Goal: Task Accomplishment & Management: Manage account settings

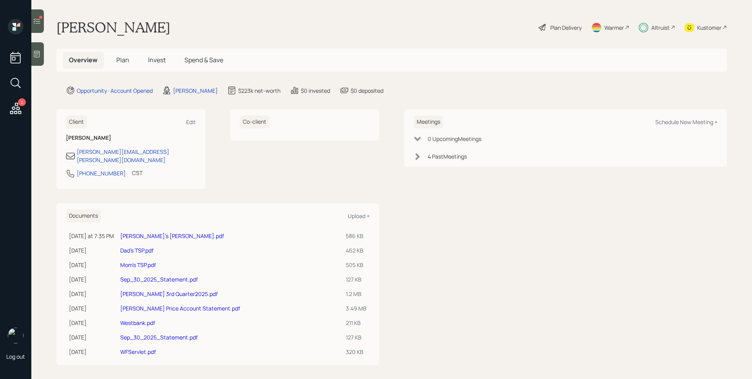
click at [145, 65] on h5 "Invest" at bounding box center [157, 60] width 30 height 17
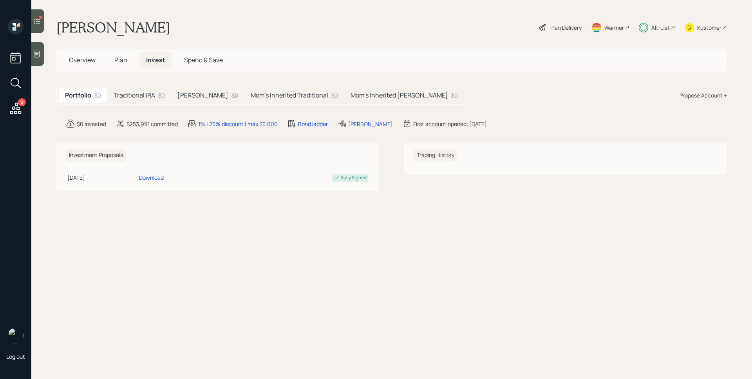
click at [196, 94] on h5 "Roth IRA" at bounding box center [202, 95] width 51 height 7
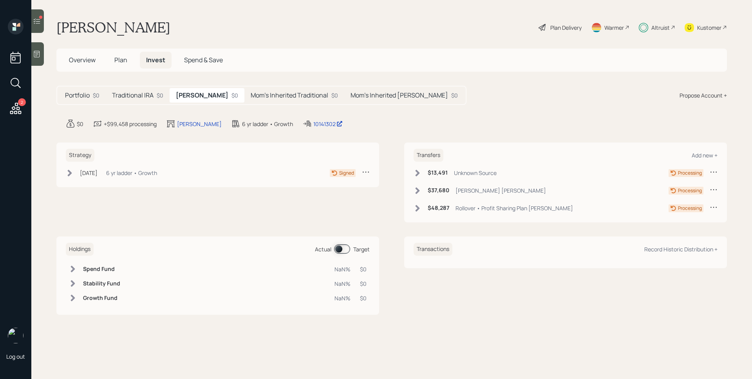
click at [18, 109] on icon at bounding box center [15, 108] width 11 height 11
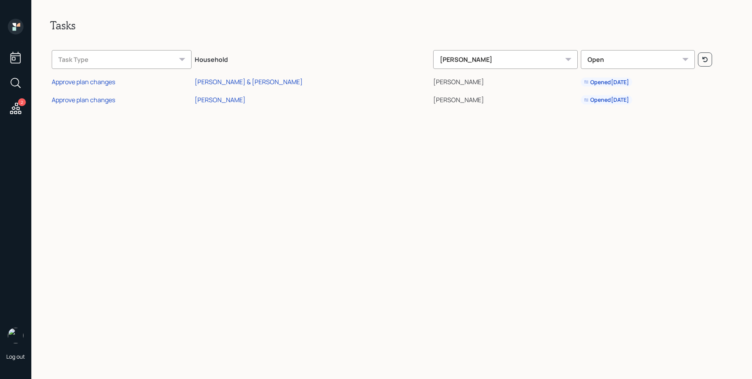
click at [86, 87] on td "Approve plan changes" at bounding box center [121, 81] width 143 height 18
click at [86, 82] on div "Approve plan changes" at bounding box center [83, 82] width 63 height 9
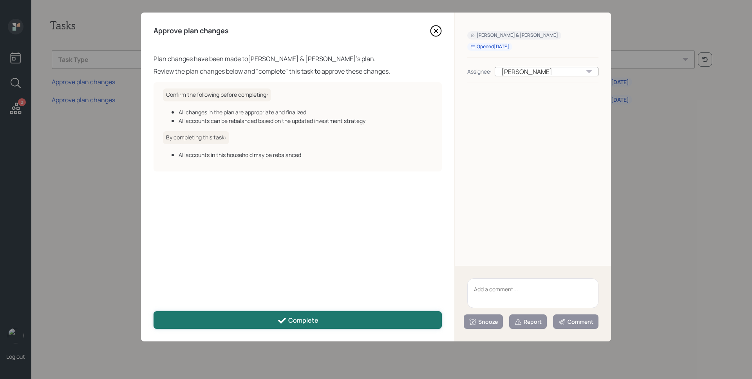
click at [336, 318] on button "Complete" at bounding box center [297, 320] width 288 height 18
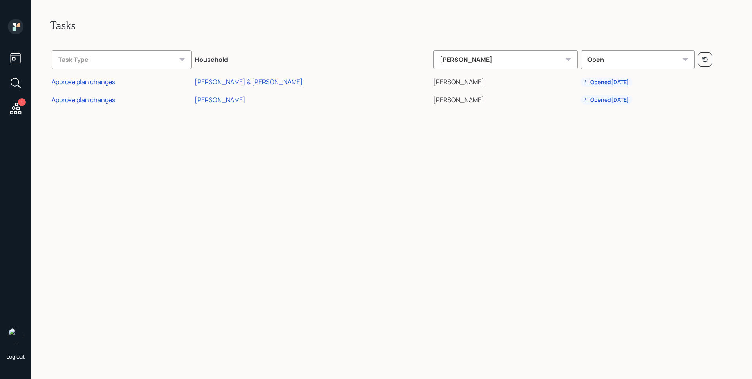
click at [94, 101] on div "Approve plan changes" at bounding box center [83, 100] width 63 height 9
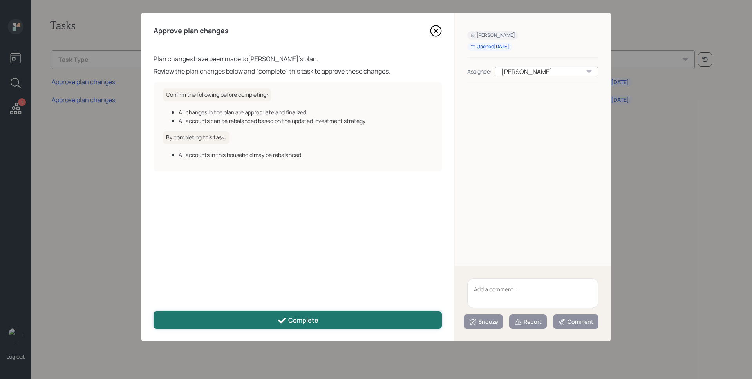
click at [284, 319] on icon at bounding box center [282, 320] width 8 height 6
